Goal: Navigation & Orientation: Find specific page/section

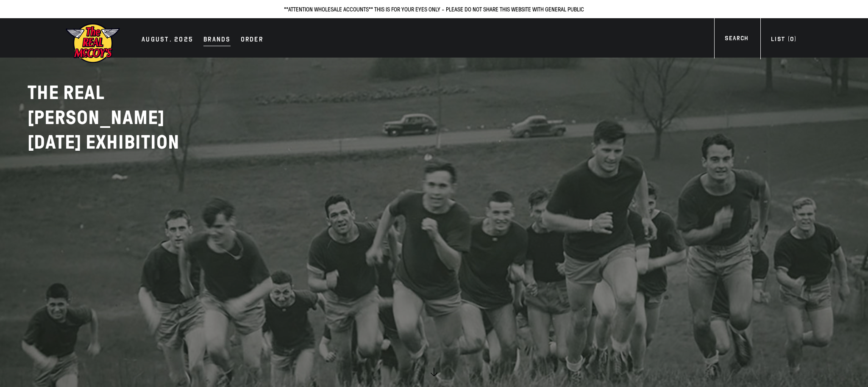
click at [216, 41] on div "Brands" at bounding box center [216, 40] width 27 height 12
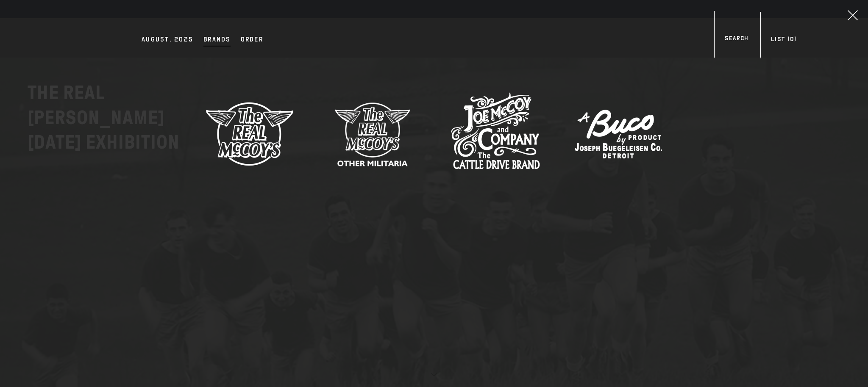
drag, startPoint x: 164, startPoint y: 39, endPoint x: 187, endPoint y: 103, distance: 68.9
click at [164, 39] on div "AUGUST. 2025" at bounding box center [168, 40] width 52 height 12
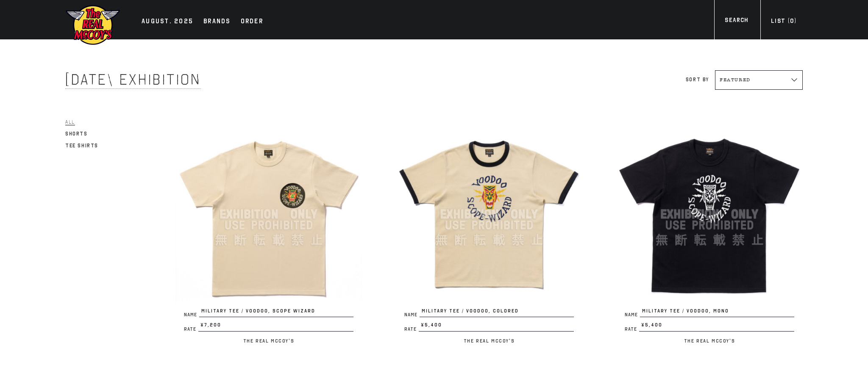
click at [752, 79] on select "Featured Alphabetically, A-Z Alphabetically, Z-A Price, low to high Price, high…" at bounding box center [759, 79] width 88 height 19
click at [715, 70] on select "Featured Alphabetically, A-Z Alphabetically, Z-A Price, low to high Price, high…" at bounding box center [759, 79] width 88 height 19
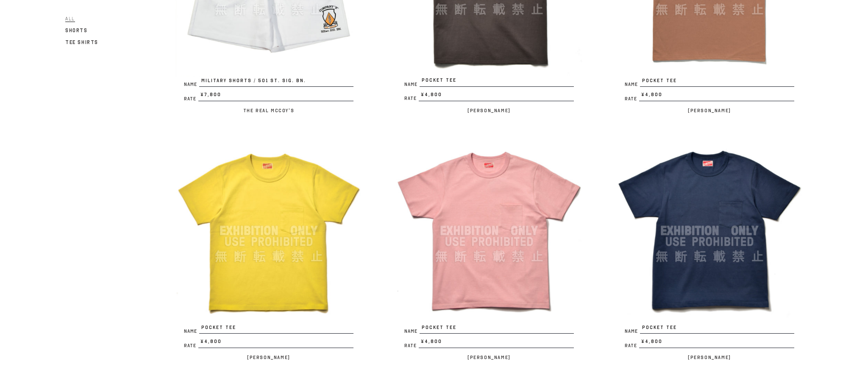
scroll to position [1922, 0]
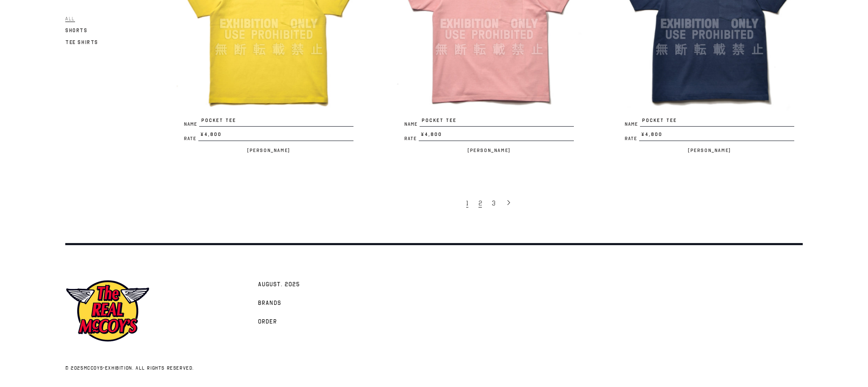
click at [479, 203] on span "2" at bounding box center [479, 203] width 3 height 8
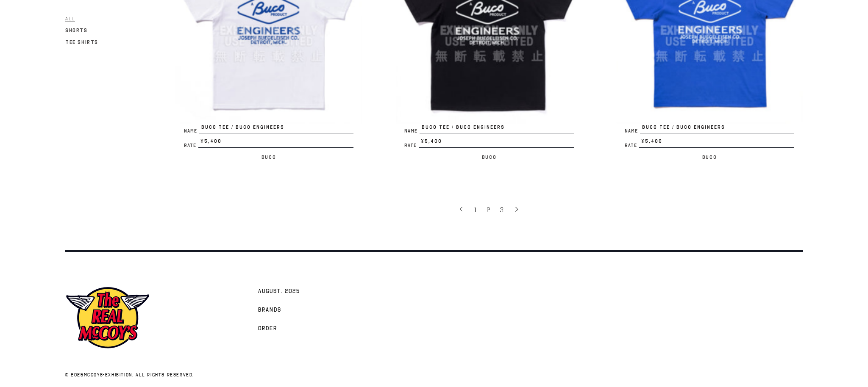
scroll to position [1922, 0]
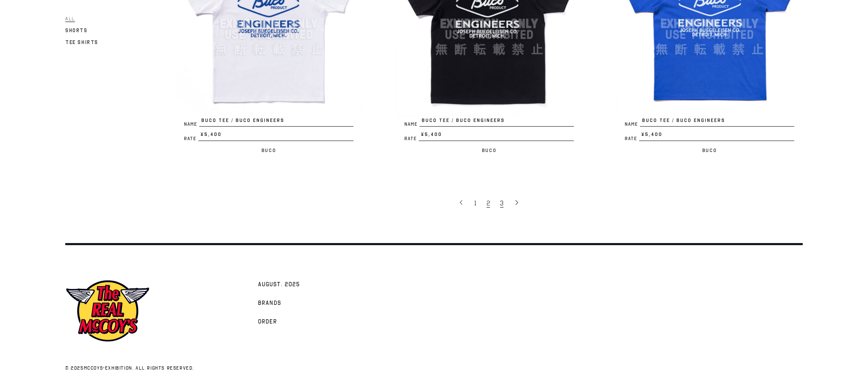
click at [504, 203] on link "3" at bounding box center [503, 203] width 14 height 18
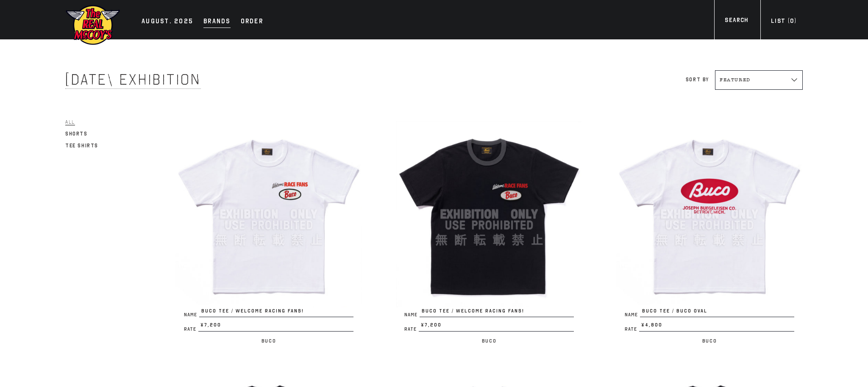
click at [209, 22] on div "Brands" at bounding box center [216, 22] width 27 height 12
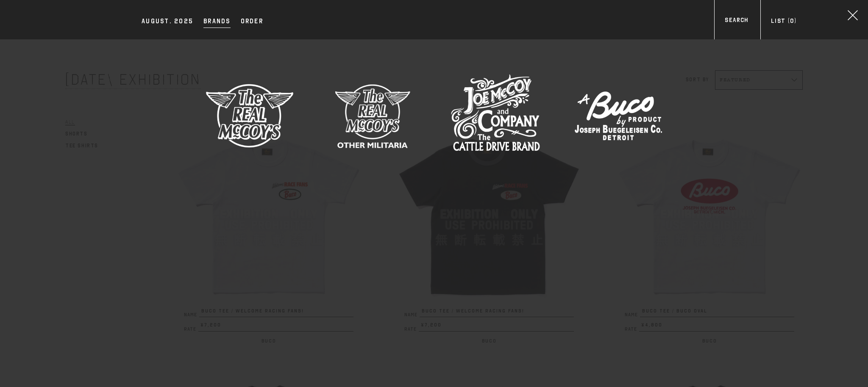
click at [244, 125] on img at bounding box center [249, 115] width 89 height 89
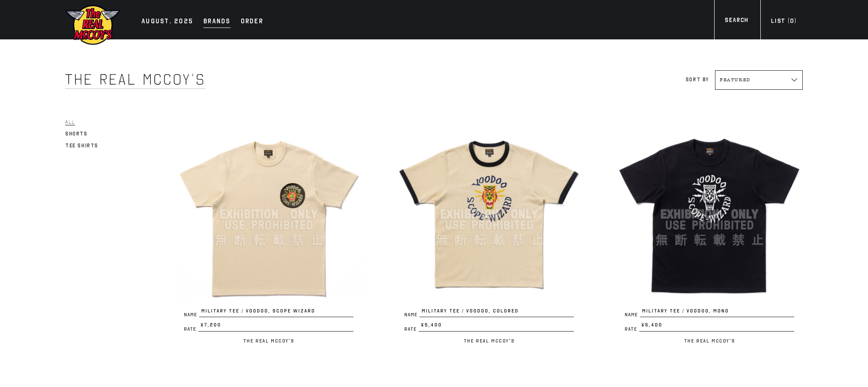
click at [205, 18] on div "Brands" at bounding box center [216, 22] width 27 height 12
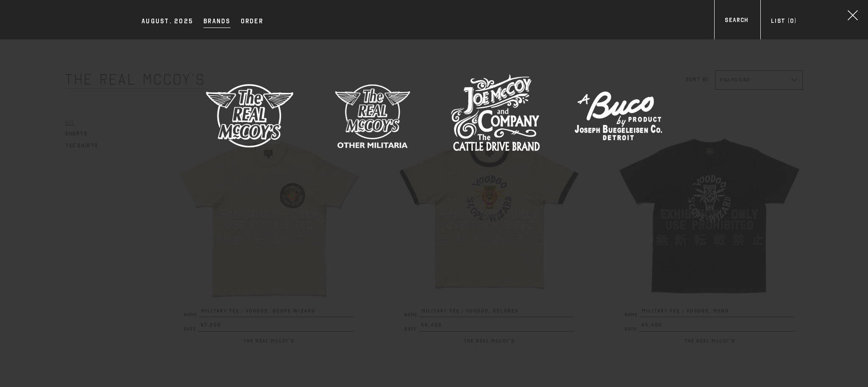
click at [367, 118] on img at bounding box center [372, 115] width 89 height 89
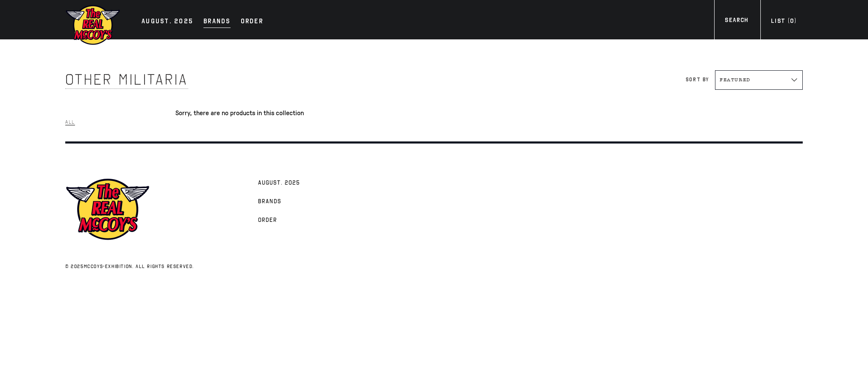
drag, startPoint x: 208, startPoint y: 21, endPoint x: 223, endPoint y: 27, distance: 16.8
click at [208, 21] on div "Brands" at bounding box center [216, 22] width 27 height 12
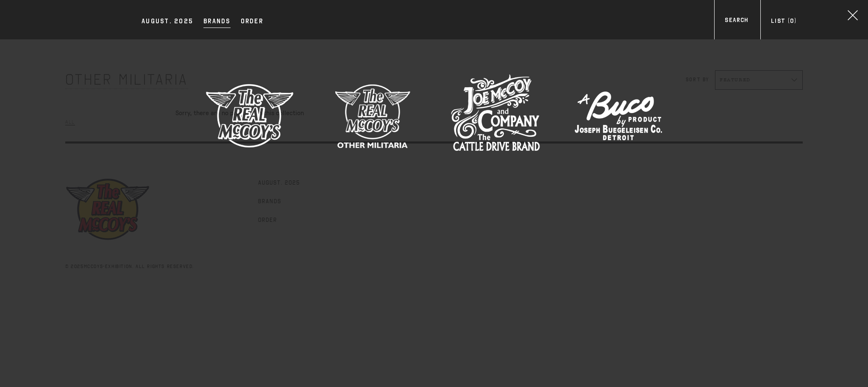
click at [506, 118] on img at bounding box center [495, 115] width 89 height 89
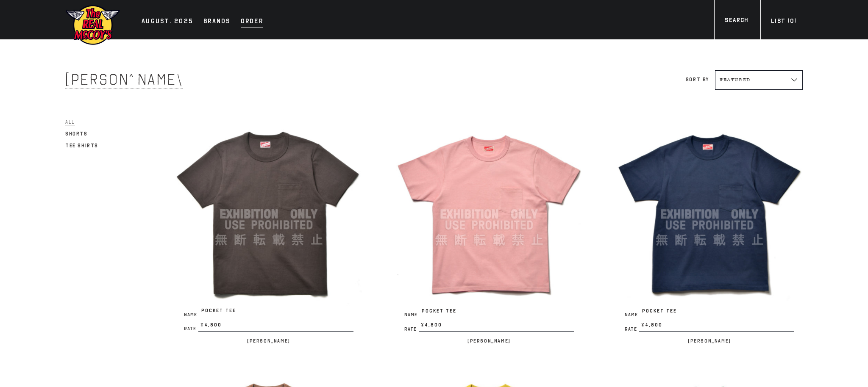
drag, startPoint x: 248, startPoint y: 18, endPoint x: 246, endPoint y: 27, distance: 9.0
click at [247, 18] on div "Order" at bounding box center [252, 22] width 22 height 12
